Goal: Task Accomplishment & Management: Manage account settings

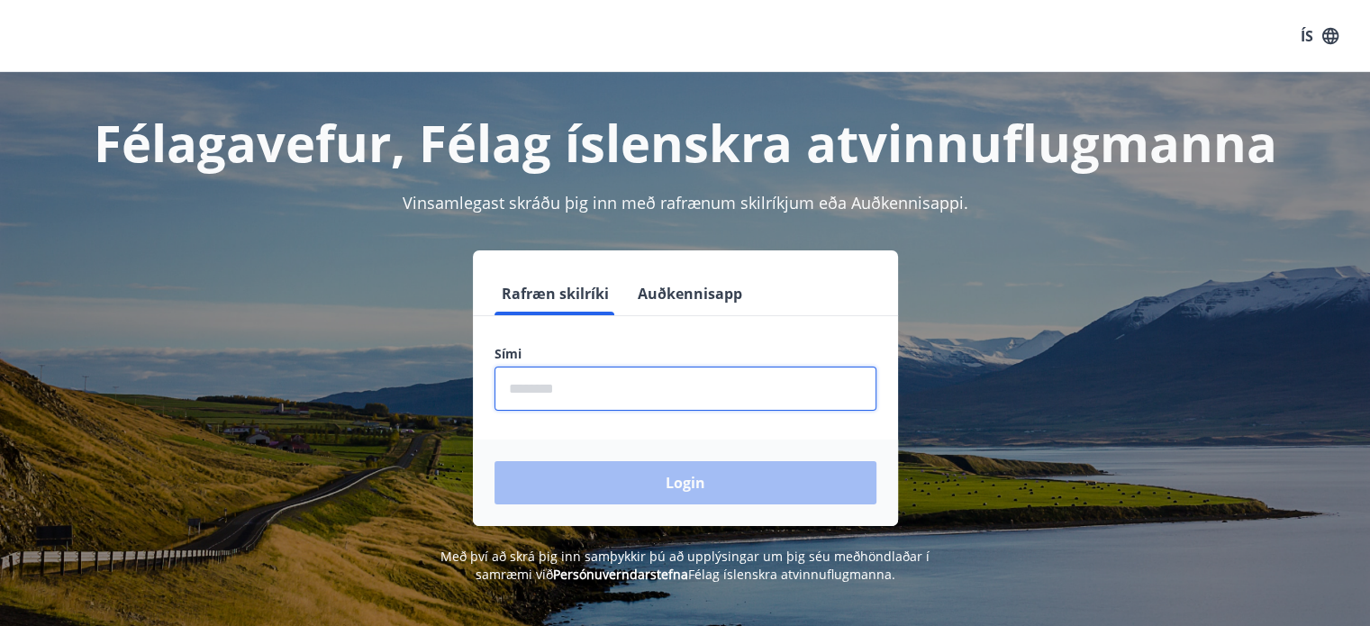
click at [746, 375] on input "phone" at bounding box center [686, 389] width 382 height 44
type input "********"
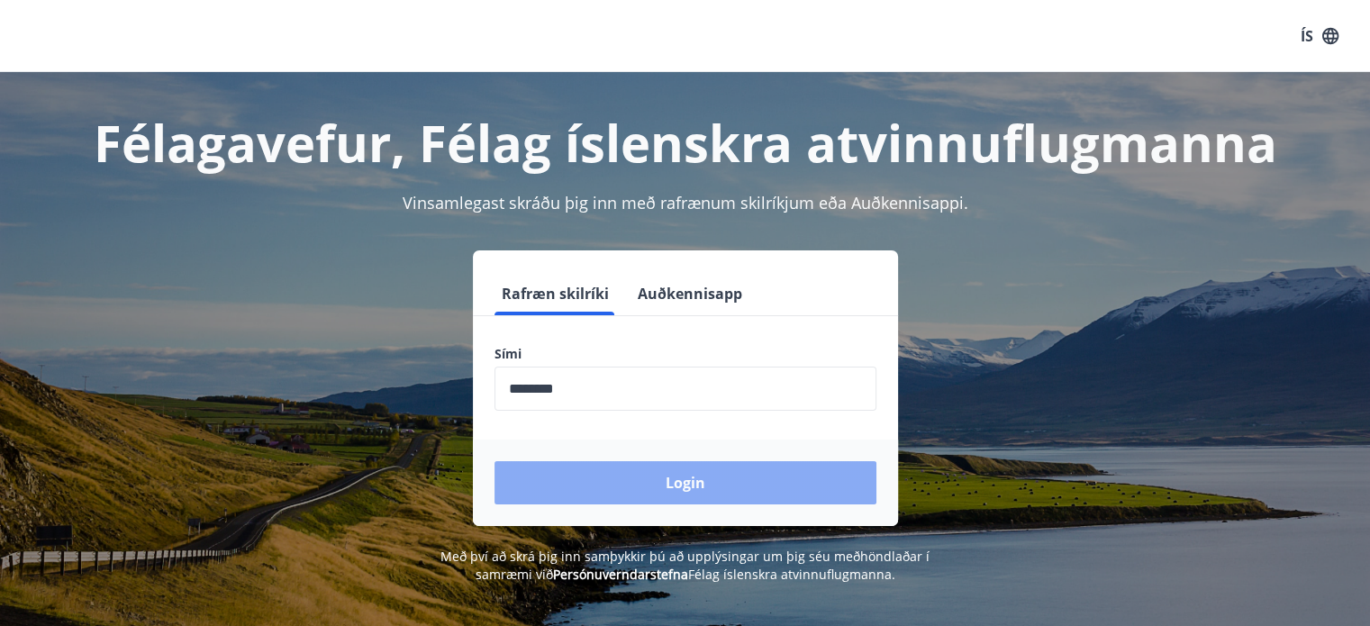
click at [707, 492] on button "Login" at bounding box center [686, 482] width 382 height 43
